Goal: Transaction & Acquisition: Purchase product/service

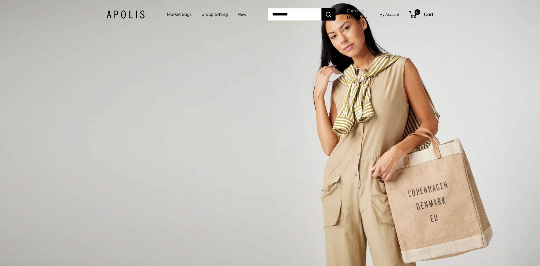
drag, startPoint x: 175, startPoint y: 13, endPoint x: 177, endPoint y: 16, distance: 3.3
click at [175, 13] on link "Market Bags" at bounding box center [179, 14] width 24 height 8
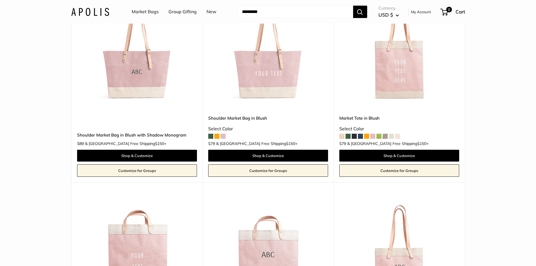
scroll to position [1126, 0]
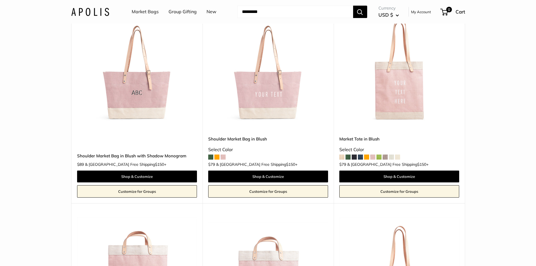
click at [0, 0] on img at bounding box center [0, 0] width 0 height 0
